Goal: Communication & Community: Answer question/provide support

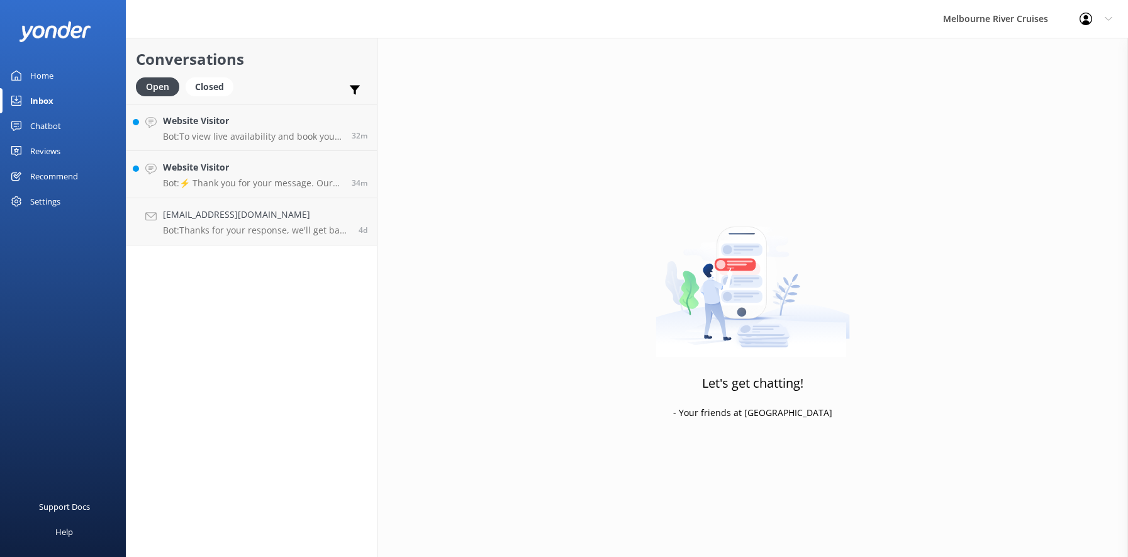
click at [223, 174] on h4 "Website Visitor" at bounding box center [252, 167] width 179 height 14
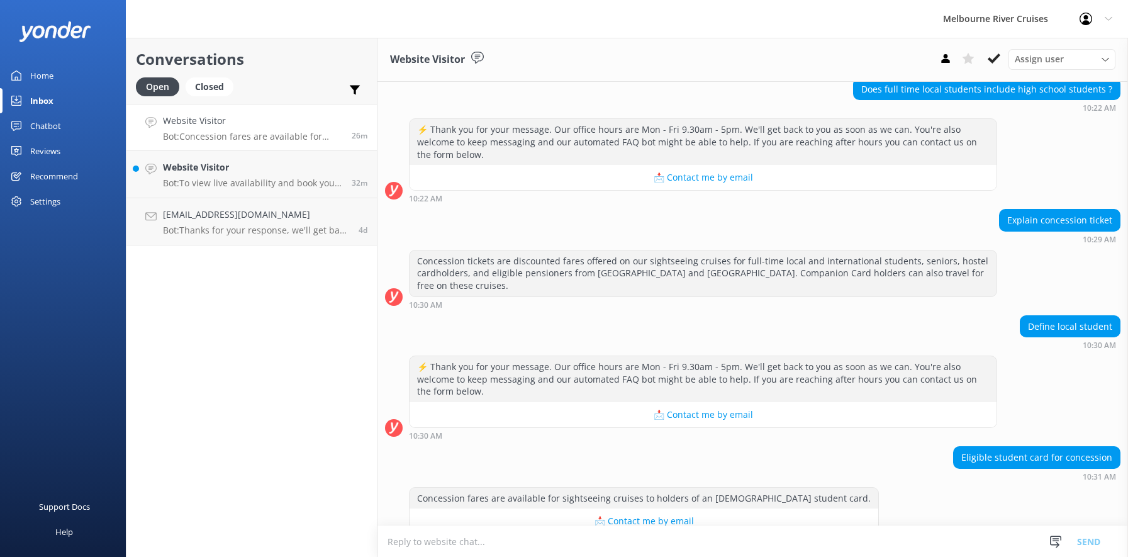
scroll to position [554, 0]
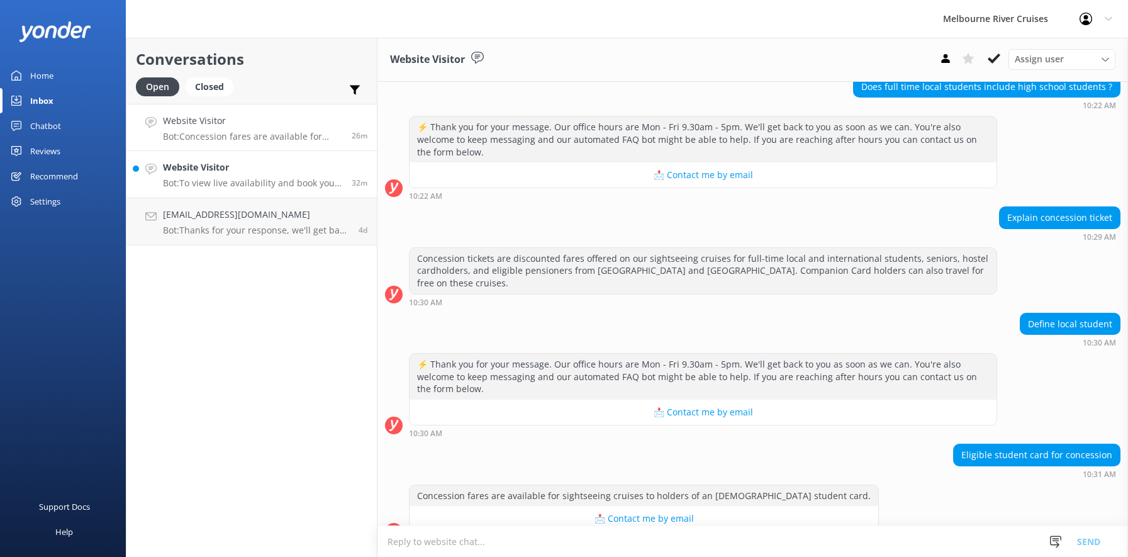
click at [199, 172] on h4 "Website Visitor" at bounding box center [252, 167] width 179 height 14
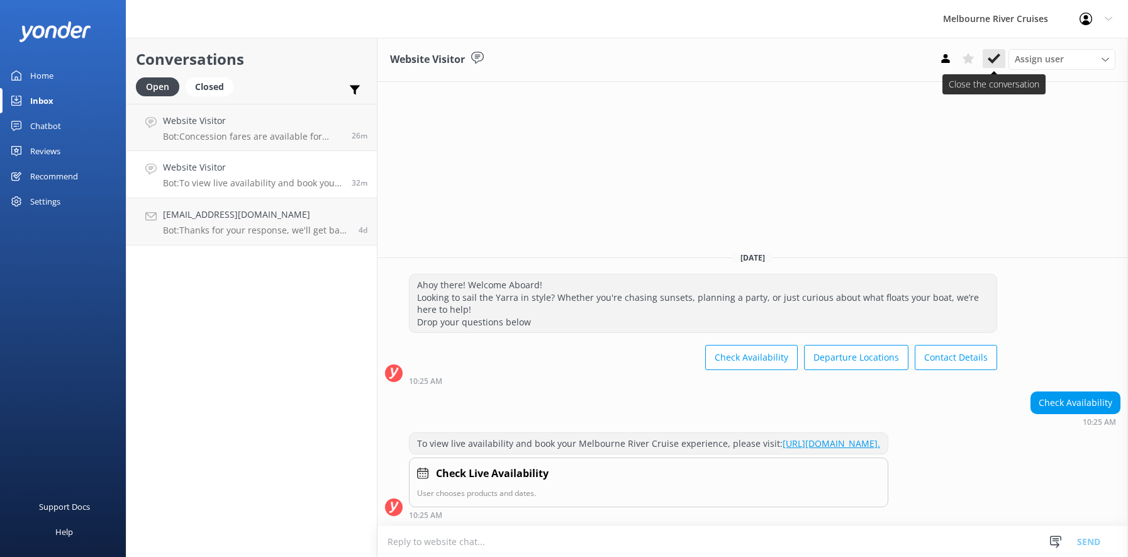
click at [994, 57] on icon at bounding box center [994, 58] width 13 height 13
